Goal: Communication & Community: Answer question/provide support

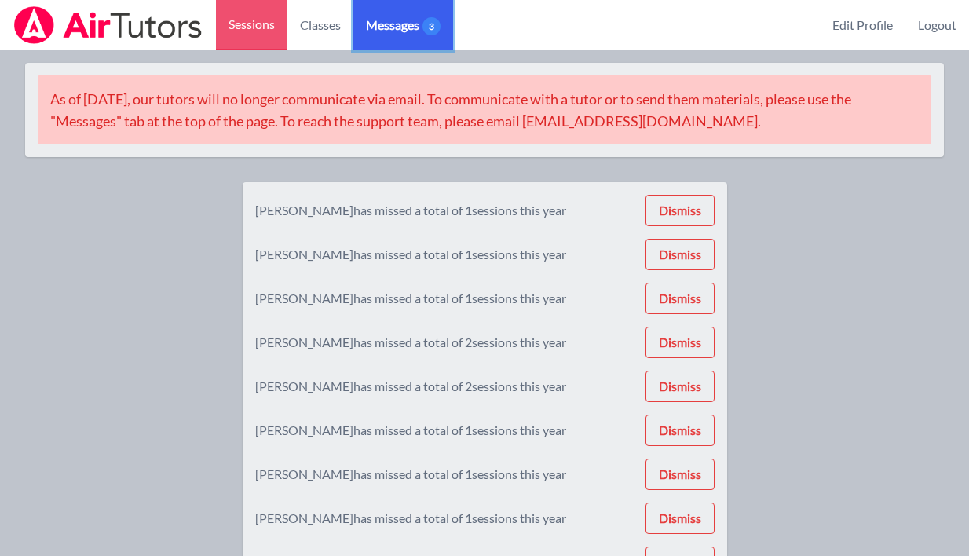
click at [420, 22] on span "Messages 3" at bounding box center [403, 25] width 75 height 19
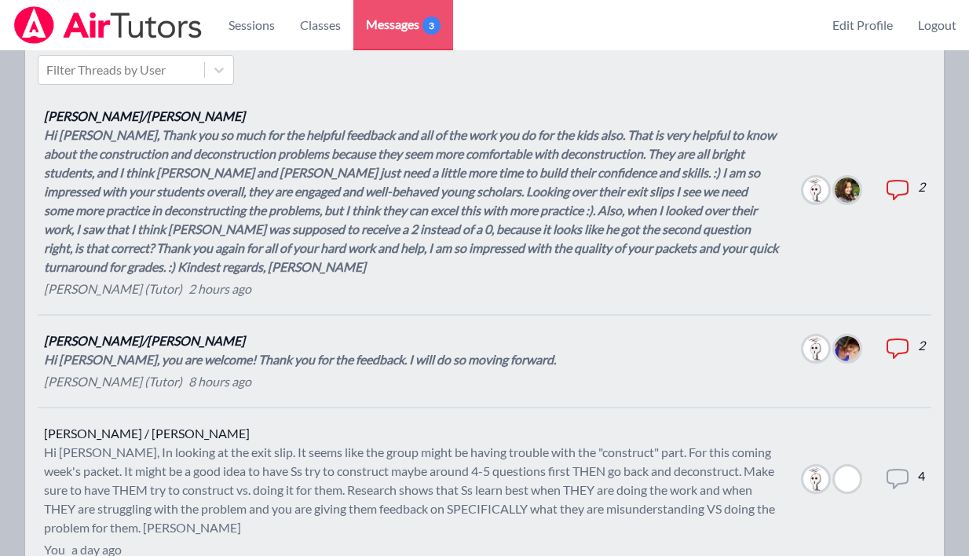
scroll to position [260, 0]
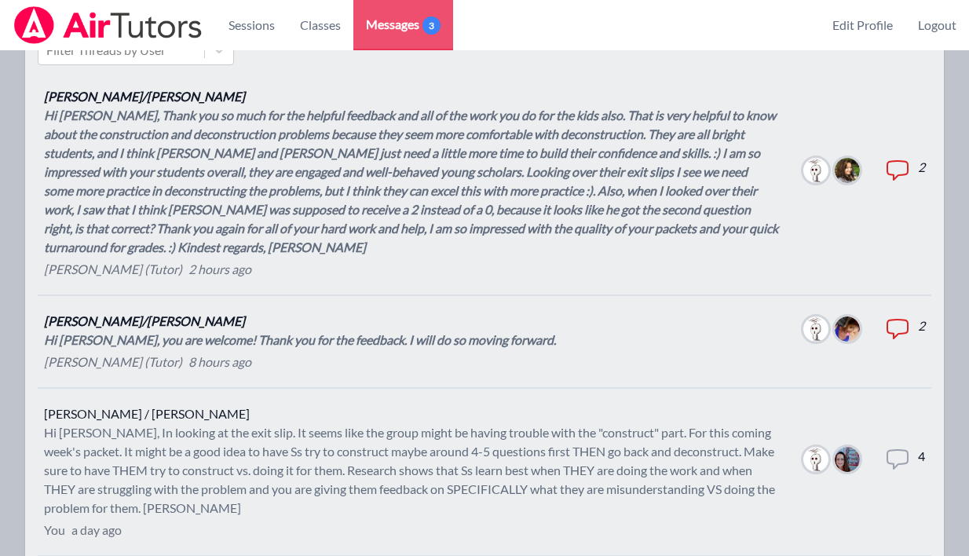
click at [432, 179] on div "Hi [PERSON_NAME], Thank you so much for the helpful feedback and all of the wor…" at bounding box center [411, 181] width 735 height 151
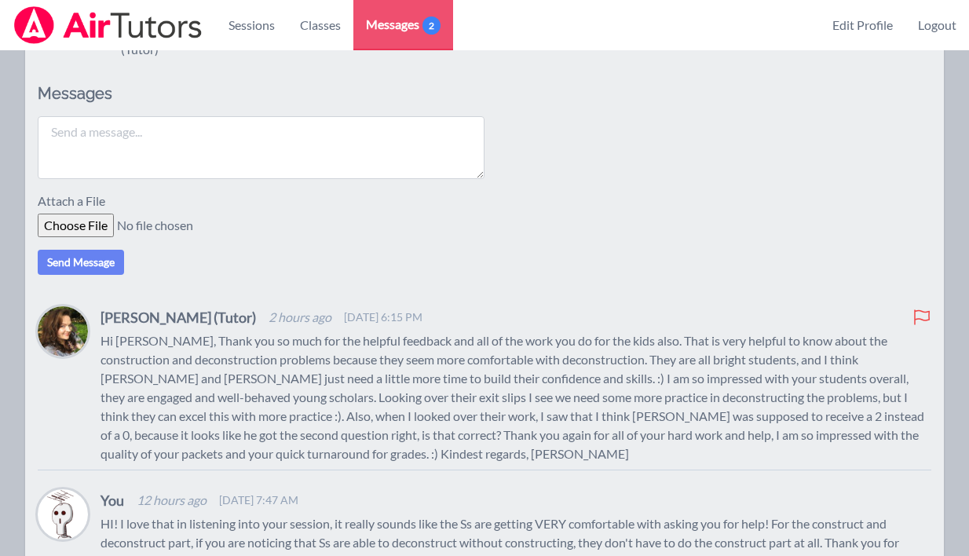
scroll to position [318, 0]
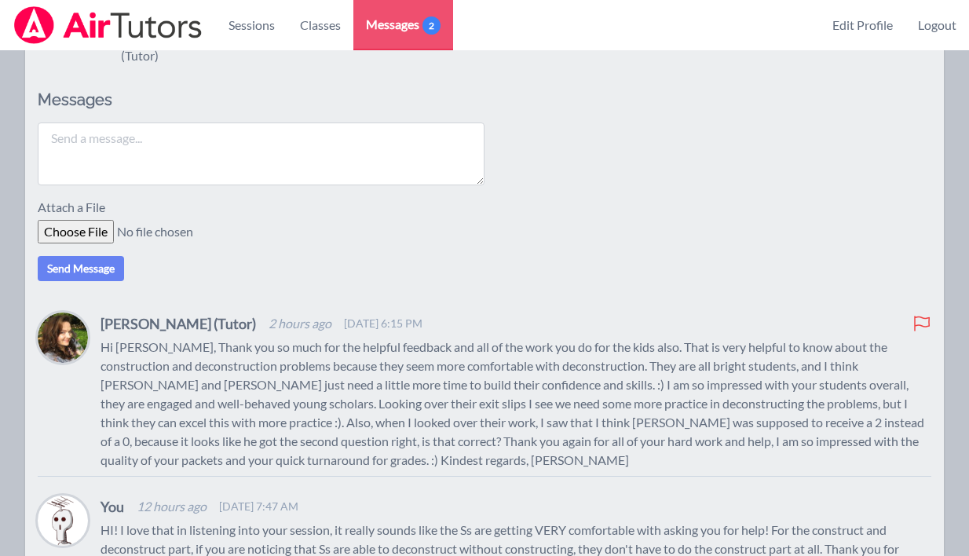
click at [406, 131] on textarea at bounding box center [261, 154] width 447 height 63
type textarea "I"
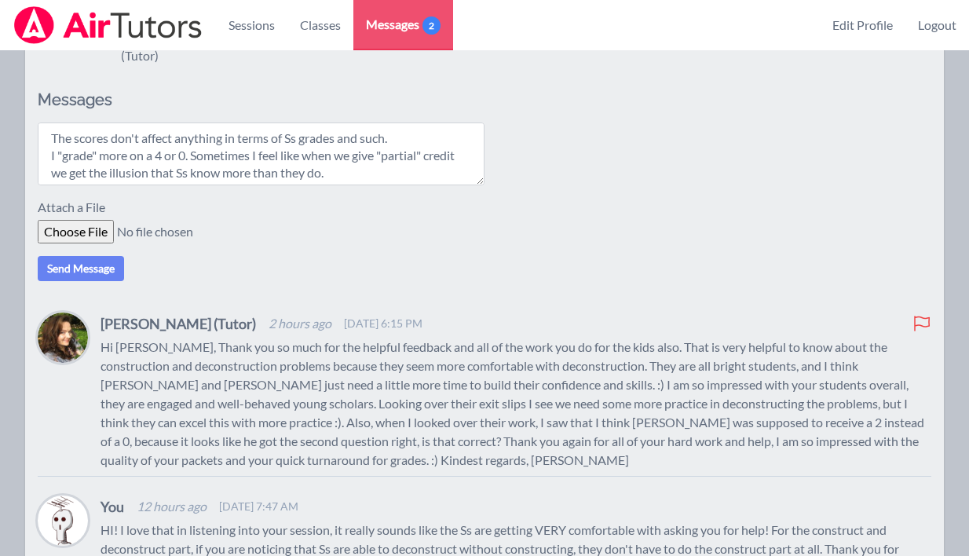
click at [431, 130] on textarea "The scores don't affect anything in terms of Ss grades and such. I "grade" more…" at bounding box center [261, 154] width 447 height 63
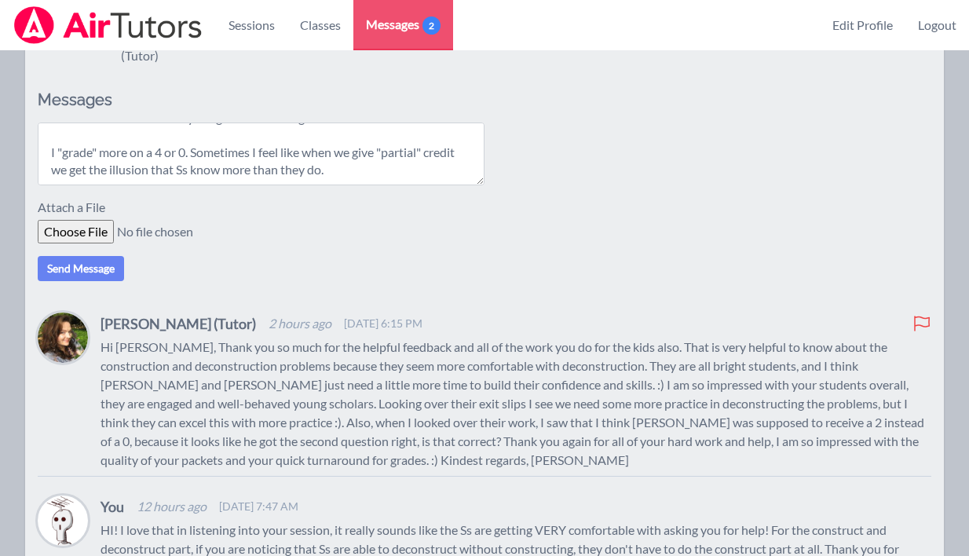
click at [423, 178] on textarea "The scores don't affect anything in terms of Ss grades and such. I "grade" more…" at bounding box center [261, 154] width 447 height 63
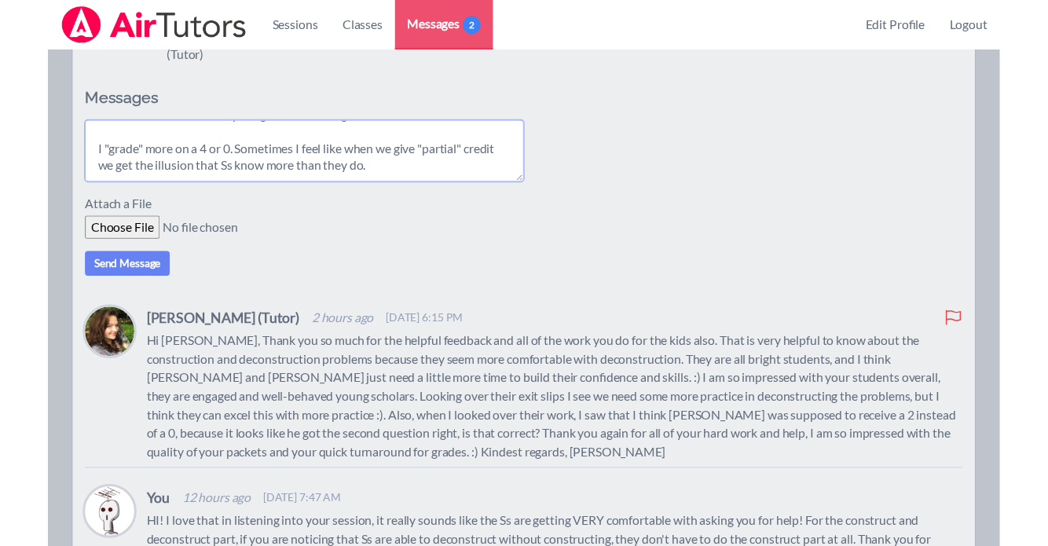
scroll to position [0, 0]
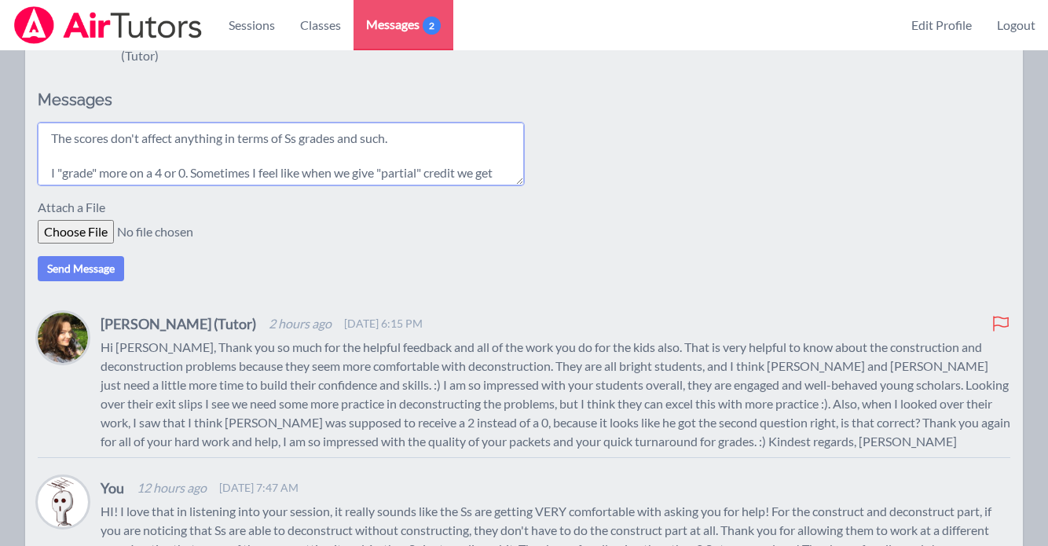
click at [332, 157] on textarea "The scores don't affect anything in terms of Ss grades and such. I "grade" more…" at bounding box center [281, 154] width 486 height 63
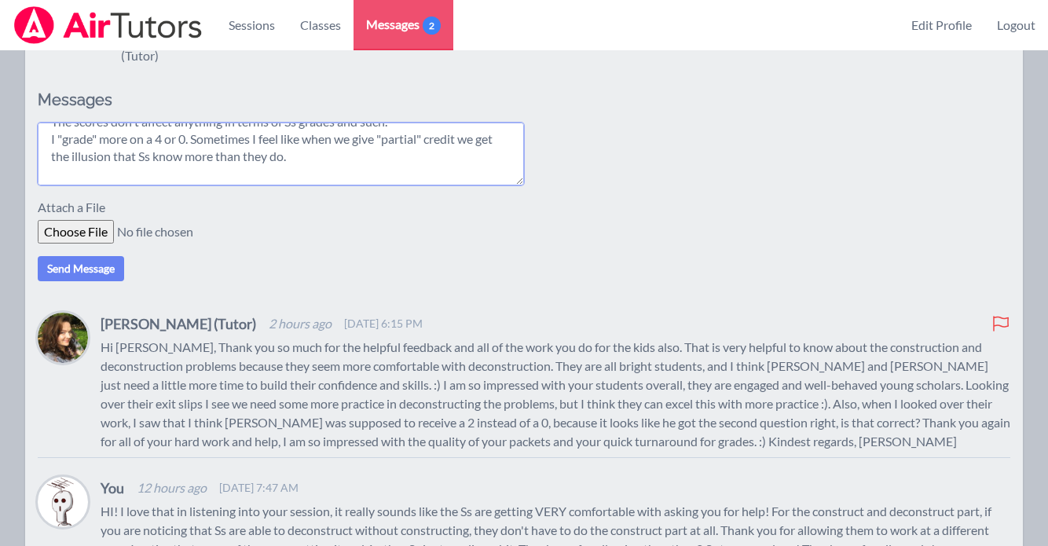
scroll to position [20, 0]
click at [327, 174] on textarea "The scores don't affect anything in terms of Ss grades and such. I "grade" more…" at bounding box center [281, 154] width 486 height 63
click at [78, 171] on textarea "The scores don't affect anything in terms of Ss grades and such. I "grade" more…" at bounding box center [281, 154] width 486 height 63
click at [154, 172] on textarea "The scores don't affect anything in terms of Ss grades and such. I "grade" more…" at bounding box center [281, 154] width 486 height 63
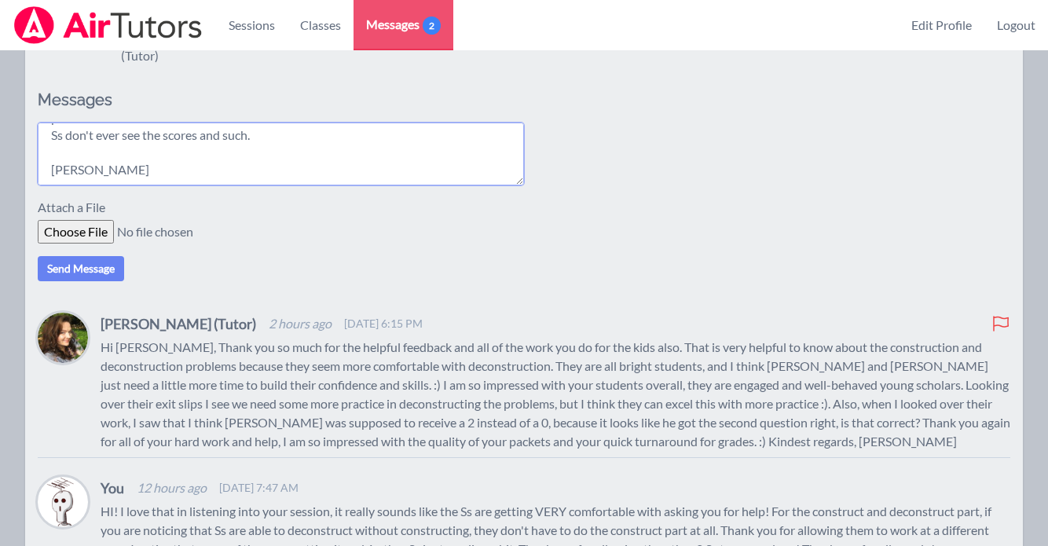
click at [270, 141] on textarea "The scores don't affect anything in terms of Ss grades and such. I "grade" more…" at bounding box center [281, 154] width 486 height 63
type textarea "The scores don't affect anything in terms of Ss grades and such. I "grade" more…"
click at [97, 273] on button "Send Message" at bounding box center [81, 268] width 86 height 25
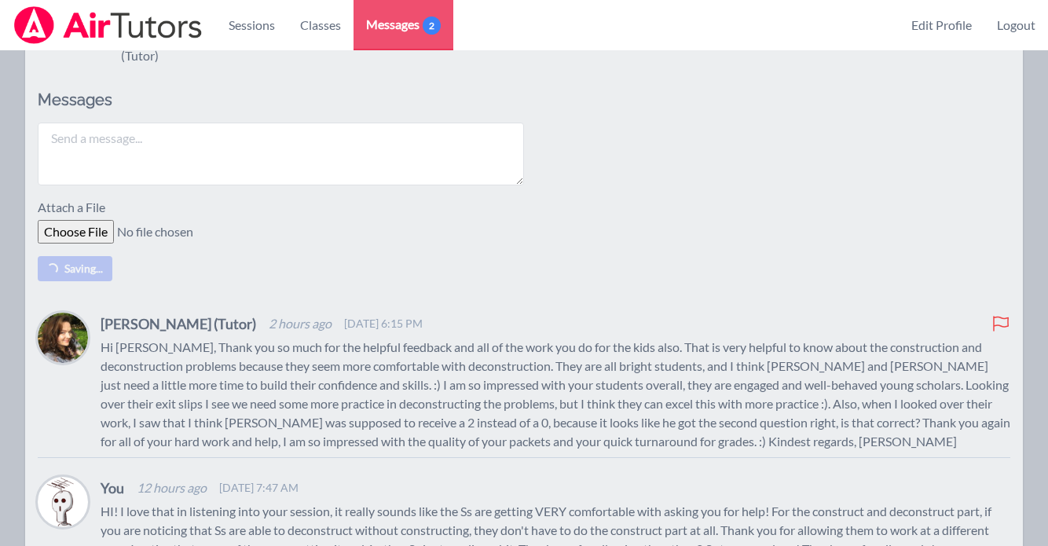
scroll to position [0, 0]
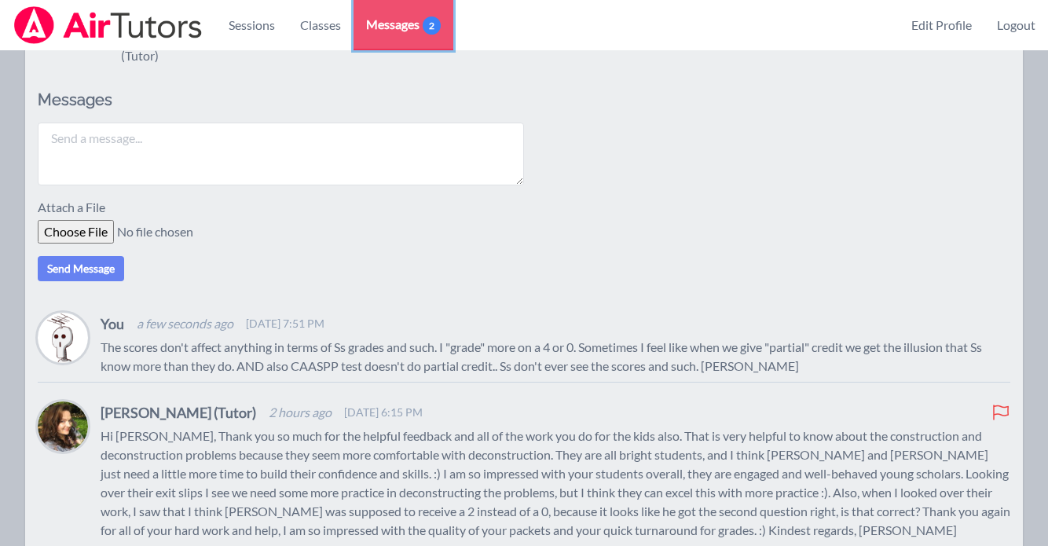
click at [400, 19] on span "Messages 2" at bounding box center [403, 24] width 75 height 19
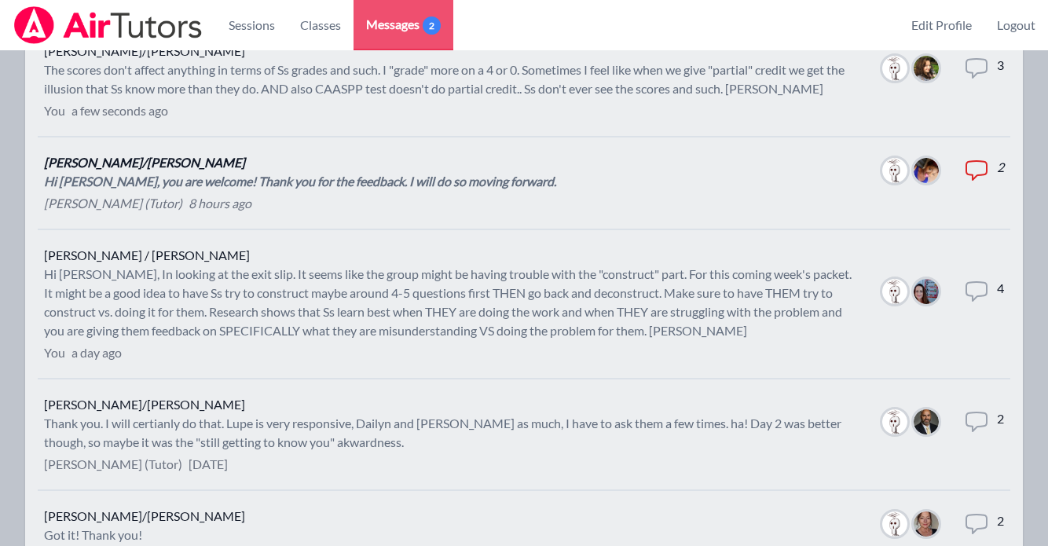
click at [286, 200] on div "[PERSON_NAME] (Tutor) 8 hours ago" at bounding box center [300, 203] width 512 height 19
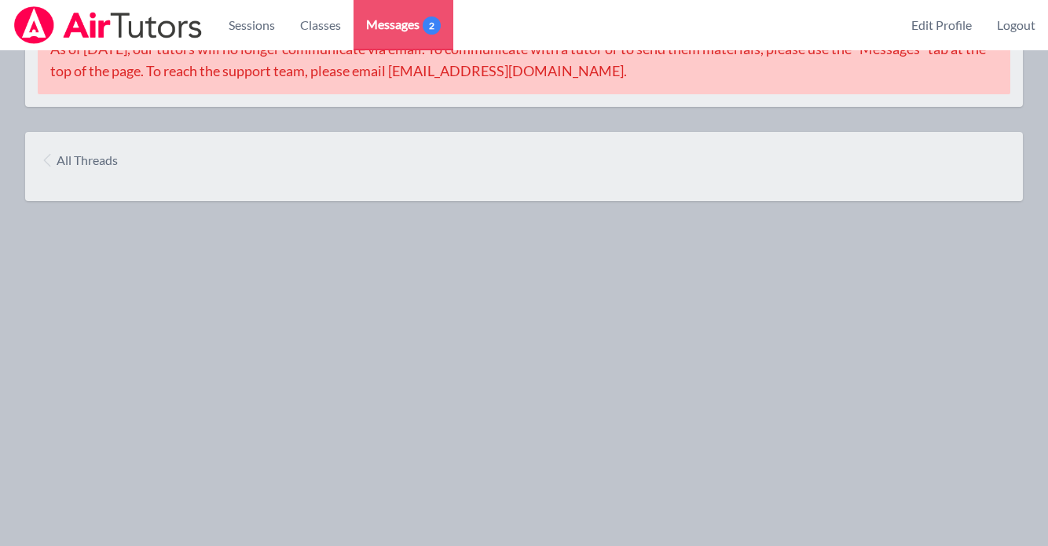
scroll to position [306, 0]
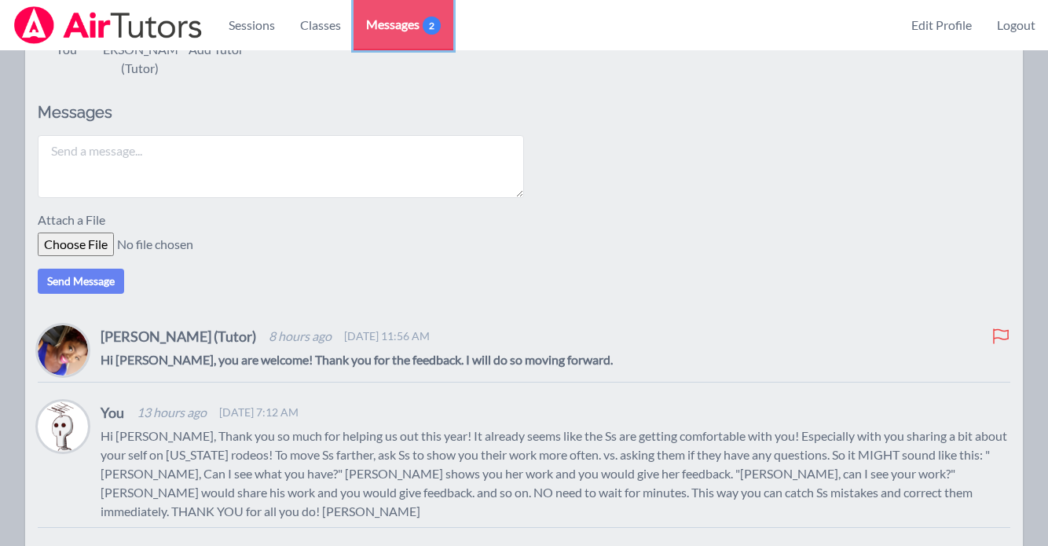
click at [404, 16] on span "Messages 2" at bounding box center [403, 24] width 75 height 19
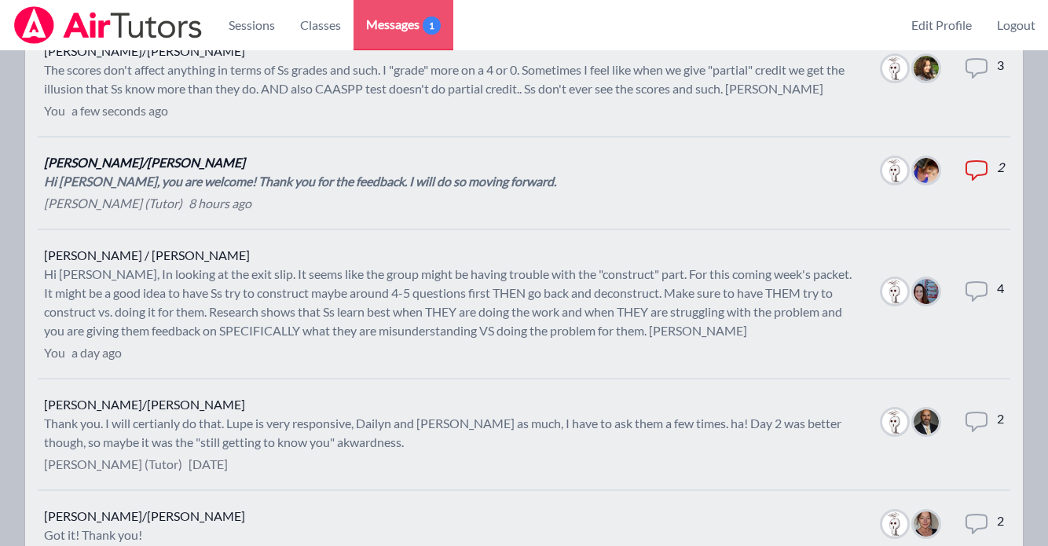
scroll to position [156, 0]
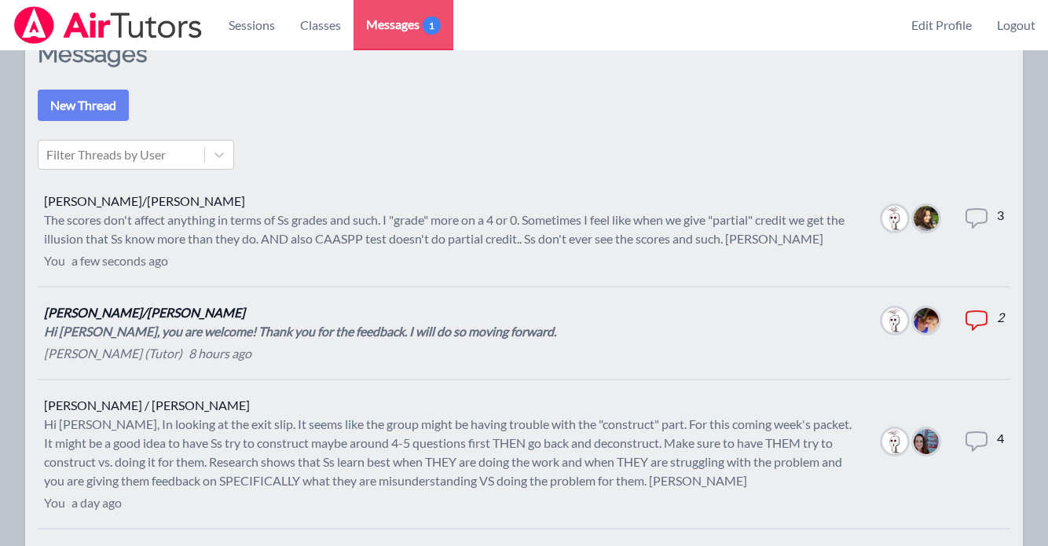
click at [164, 333] on div "Hi [PERSON_NAME], you are welcome! Thank you for the feedback. I will do so mov…" at bounding box center [300, 331] width 512 height 19
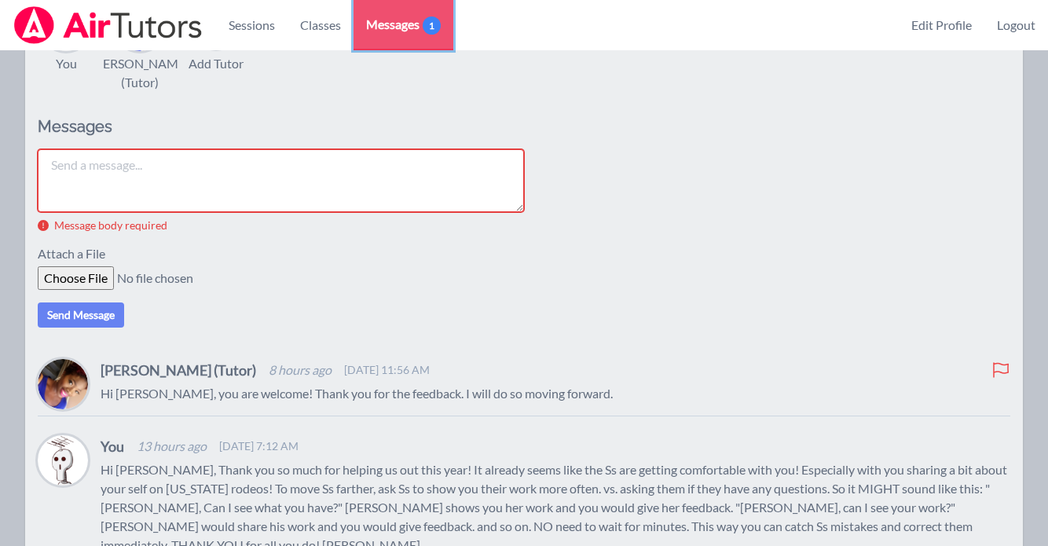
click at [416, 16] on span "Messages 1" at bounding box center [403, 24] width 75 height 19
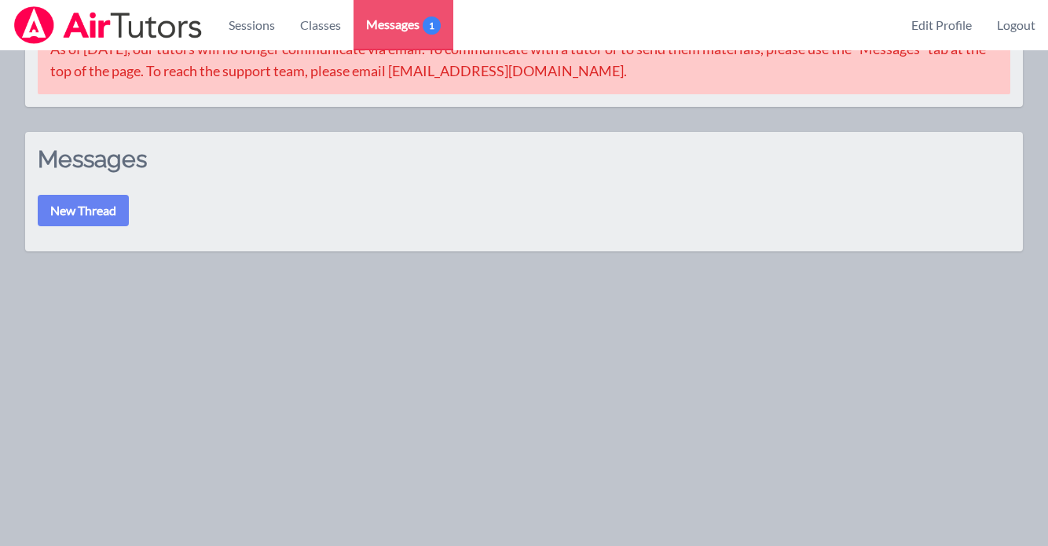
scroll to position [291, 0]
